Goal: Navigation & Orientation: Find specific page/section

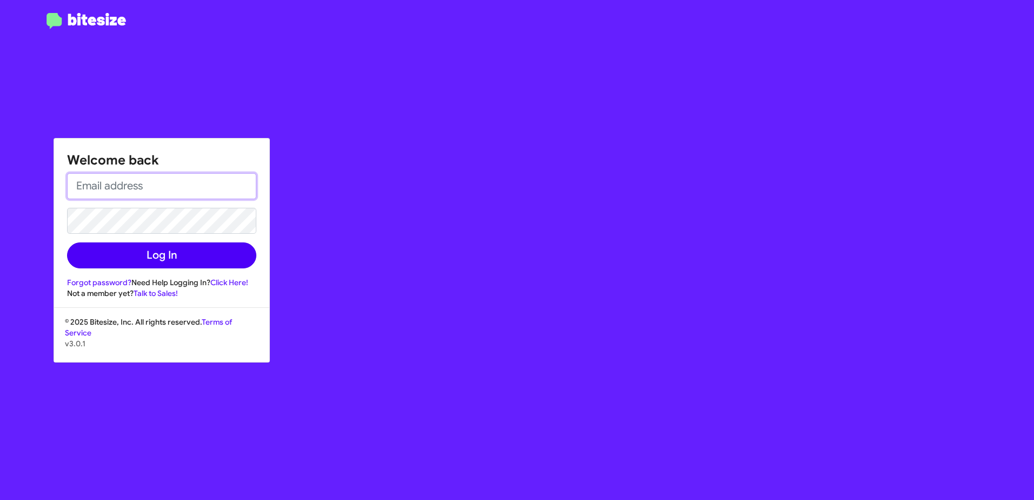
type input "[EMAIL_ADDRESS][DOMAIN_NAME]"
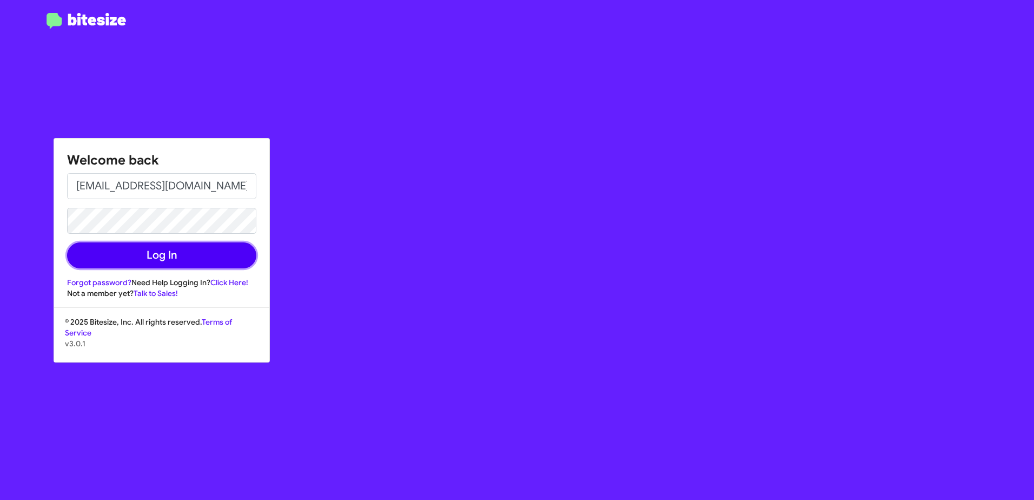
click at [172, 254] on button "Log In" at bounding box center [161, 255] width 189 height 26
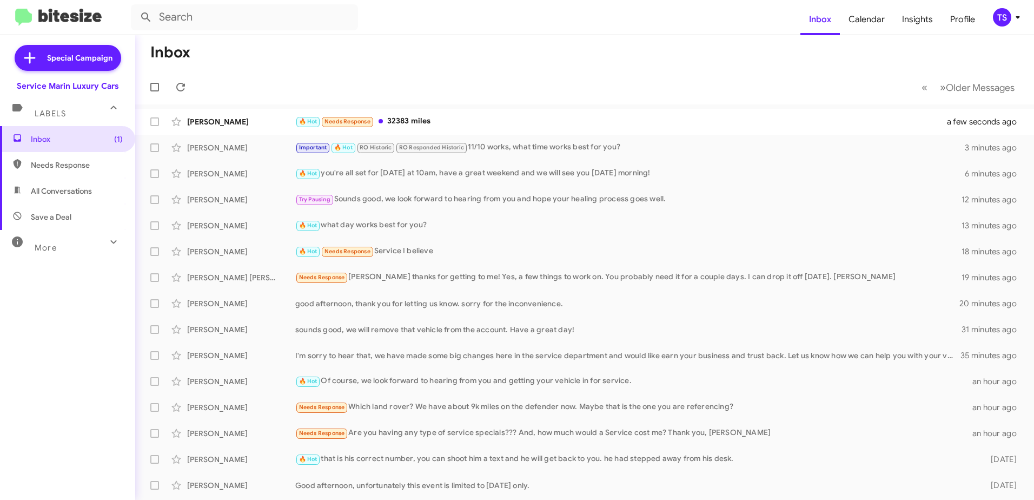
click at [103, 87] on div "Service Marin Luxury Cars" at bounding box center [68, 86] width 102 height 11
click at [1014, 17] on icon at bounding box center [1017, 17] width 13 height 13
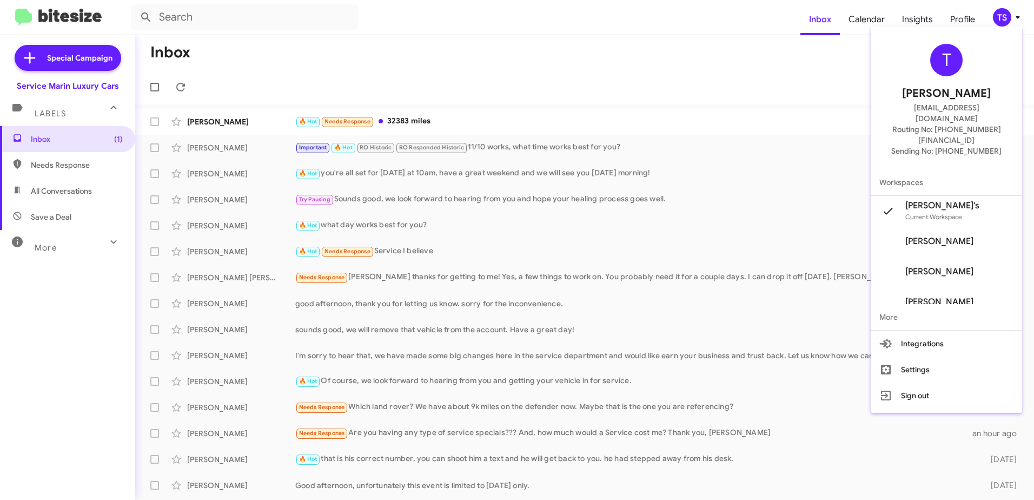
click at [84, 84] on div at bounding box center [517, 250] width 1034 height 500
click at [84, 84] on div "Service Marin Luxury Cars" at bounding box center [68, 86] width 102 height 11
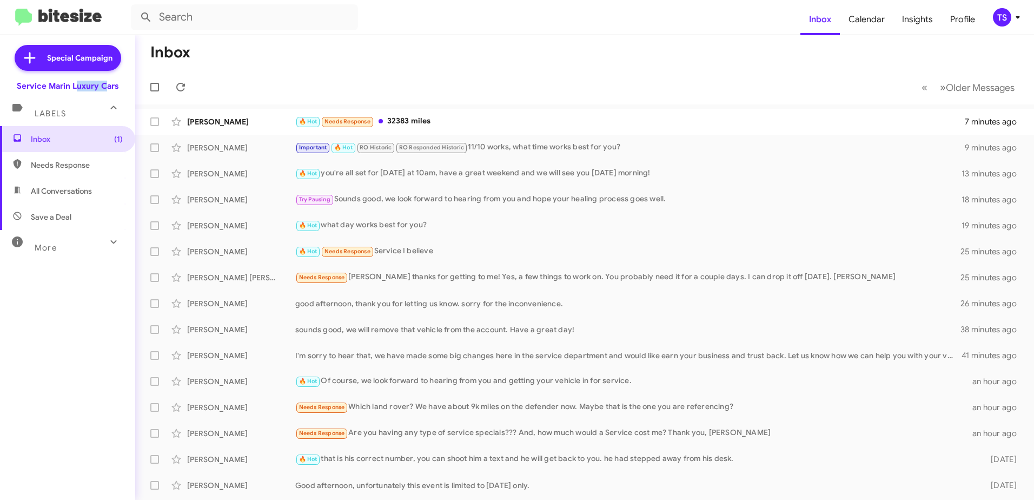
drag, startPoint x: 84, startPoint y: 84, endPoint x: 74, endPoint y: 86, distance: 10.5
click at [74, 86] on div "Service Marin Luxury Cars" at bounding box center [68, 86] width 102 height 11
